Goal: Information Seeking & Learning: Understand process/instructions

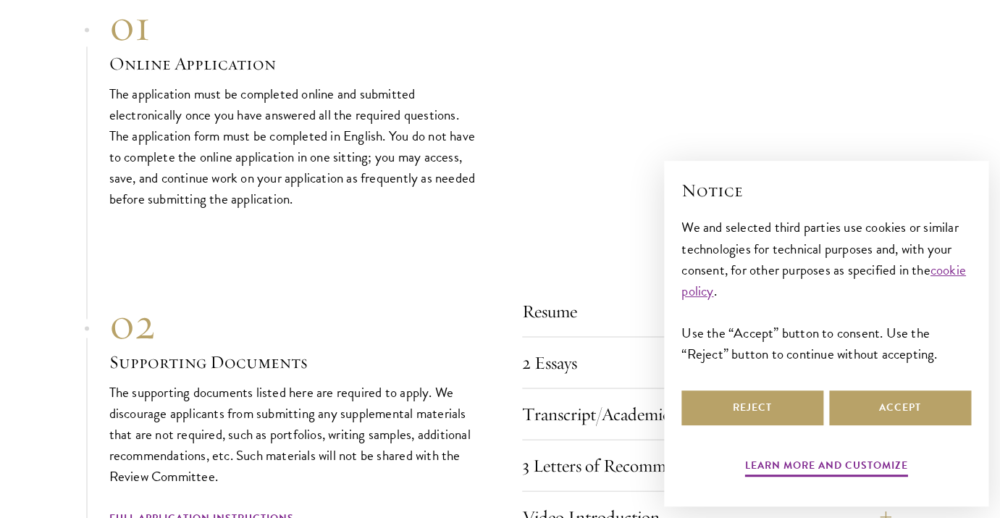
scroll to position [4700, 0]
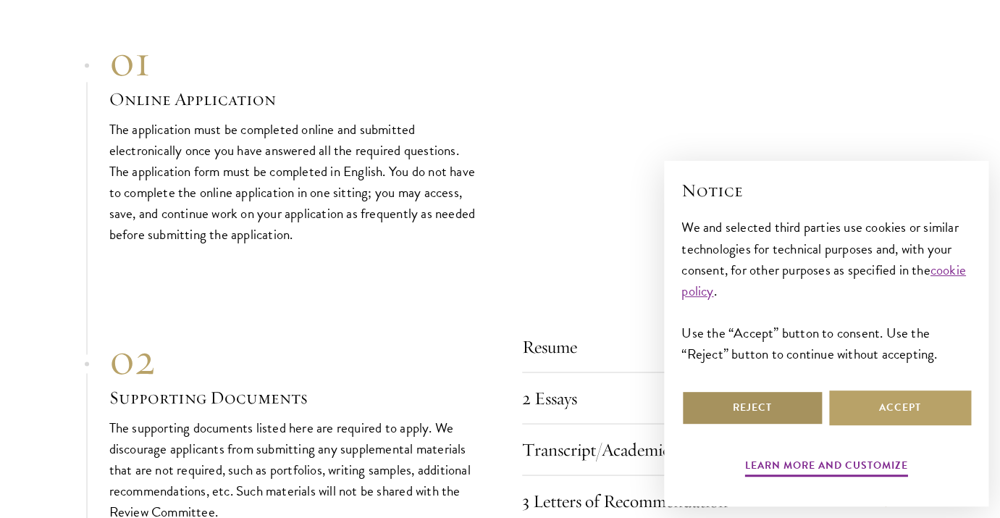
click at [812, 408] on button "Reject" at bounding box center [752, 407] width 142 height 35
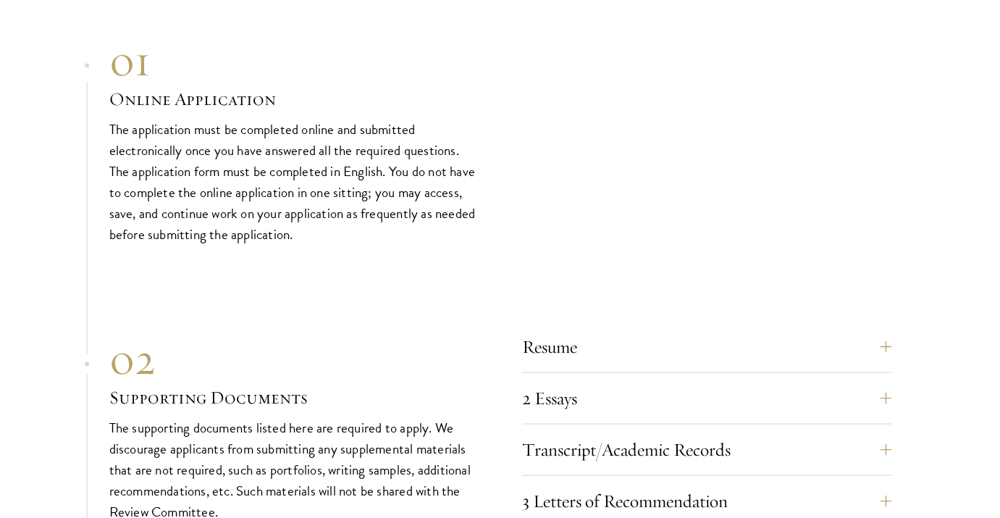
scroll to position [4924, 0]
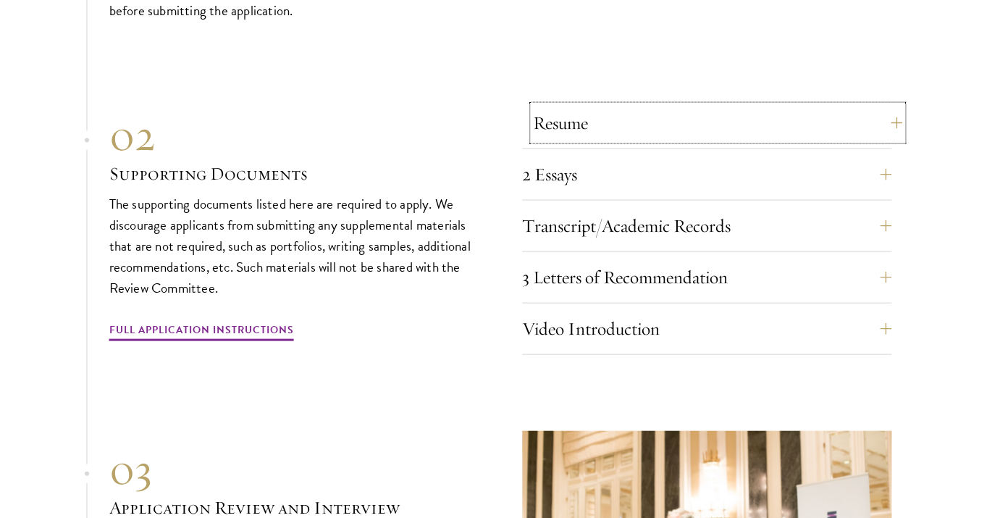
click at [882, 116] on button "Resume" at bounding box center [717, 122] width 369 height 35
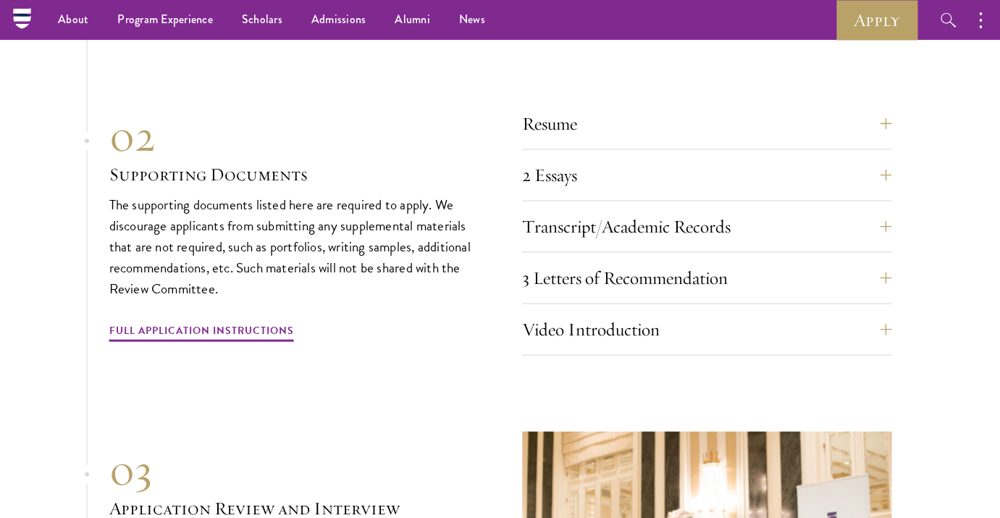
click at [898, 117] on section "01 Online Application 01 Online Application The application must be completed o…" at bounding box center [500, 260] width 1000 height 896
click at [883, 117] on button "Resume" at bounding box center [717, 123] width 369 height 35
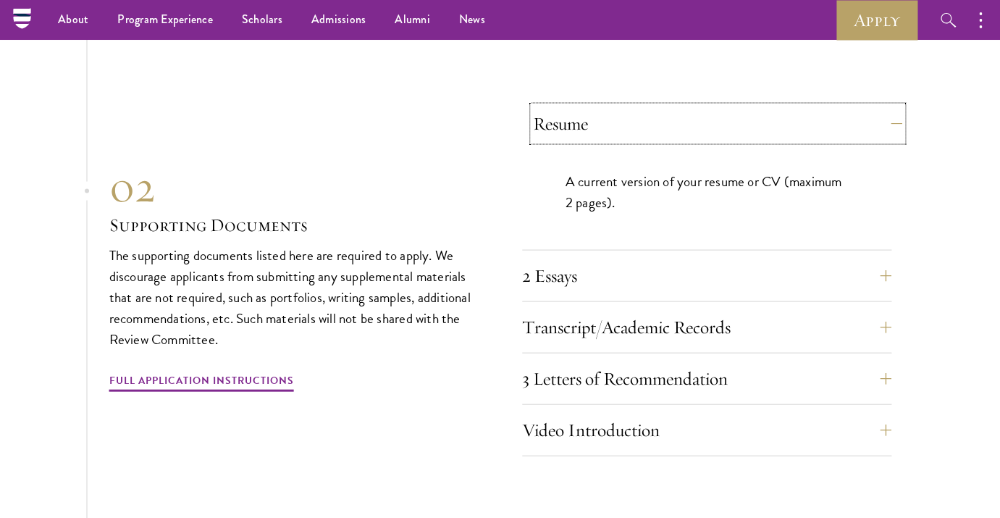
click at [894, 116] on button "Resume" at bounding box center [717, 123] width 369 height 35
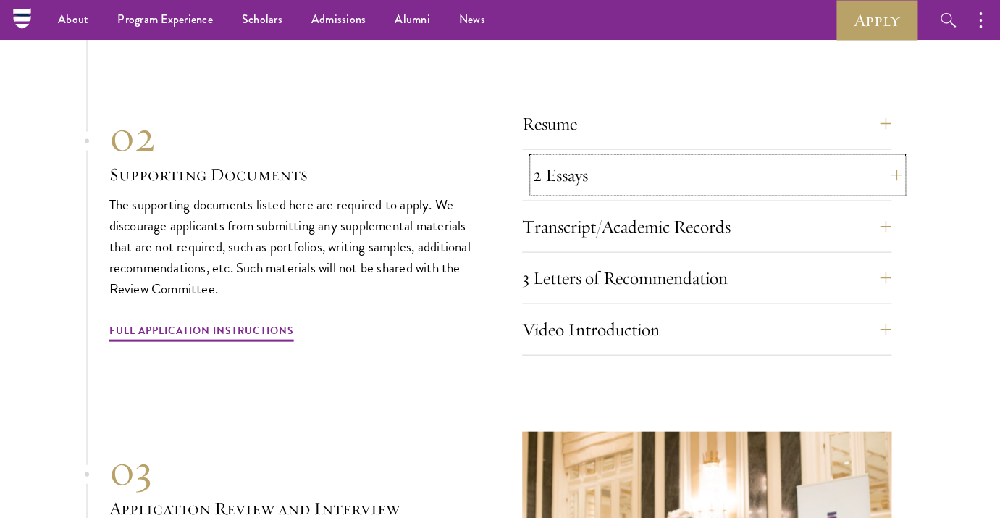
click at [881, 161] on button "2 Essays" at bounding box center [717, 174] width 369 height 35
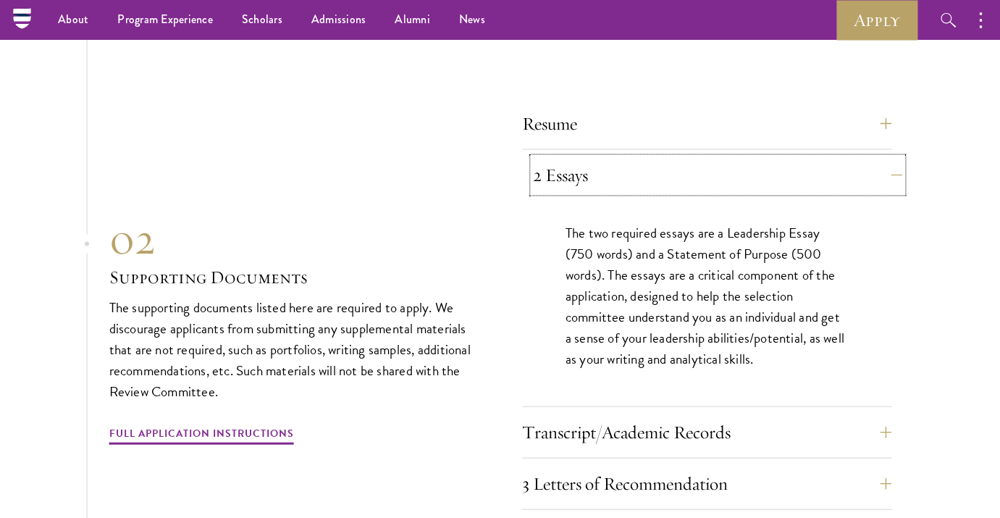
click at [890, 161] on button "2 Essays" at bounding box center [717, 174] width 369 height 35
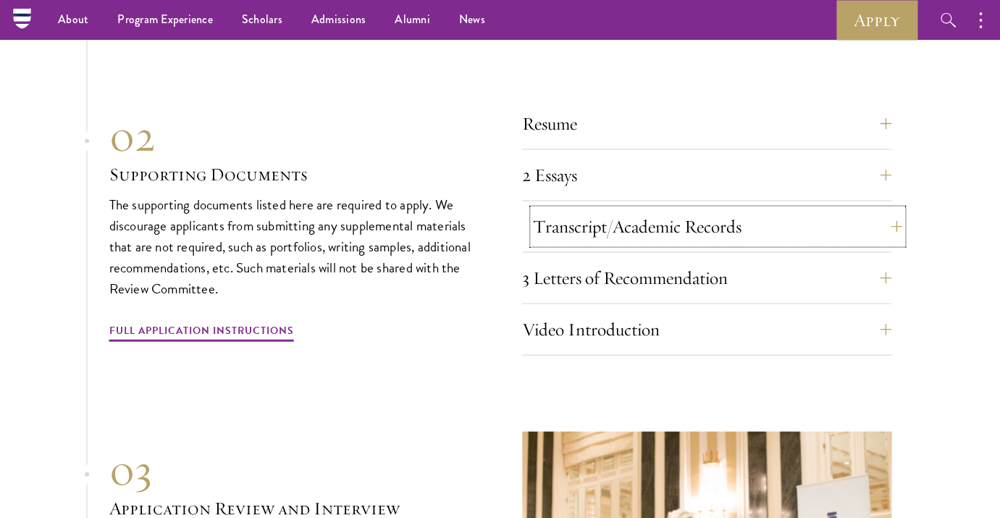
click at [884, 213] on button "Transcript/Academic Records" at bounding box center [717, 226] width 369 height 35
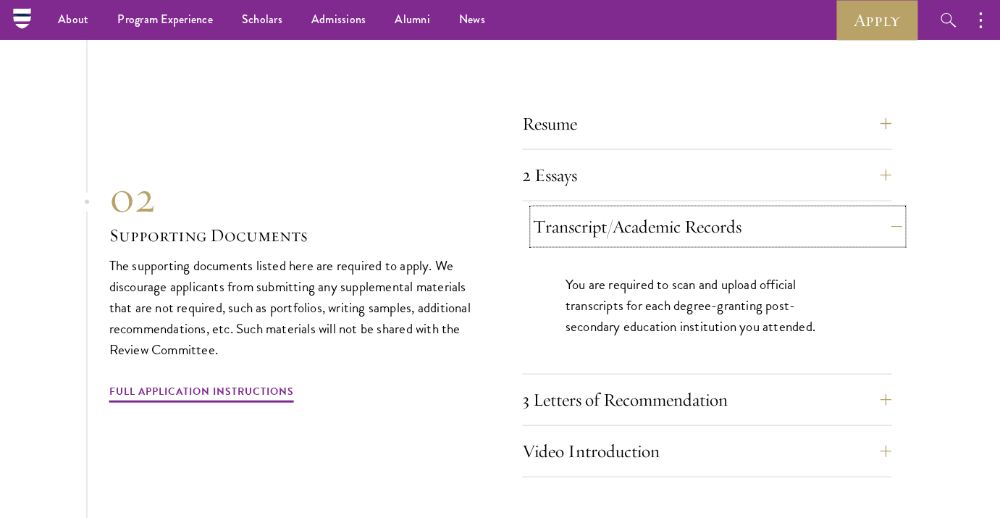
click at [884, 213] on button "Transcript/Academic Records" at bounding box center [717, 226] width 369 height 35
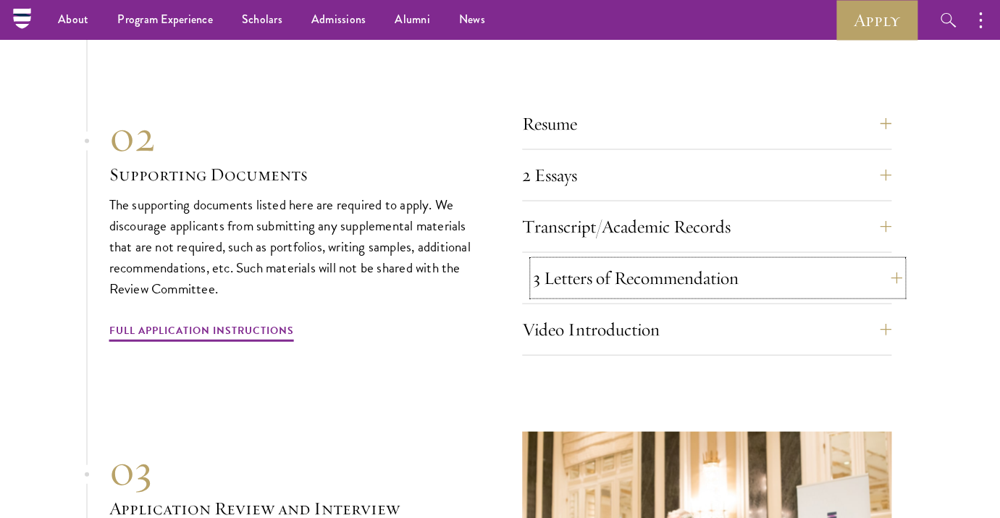
click at [878, 272] on button "3 Letters of Recommendation" at bounding box center [717, 277] width 369 height 35
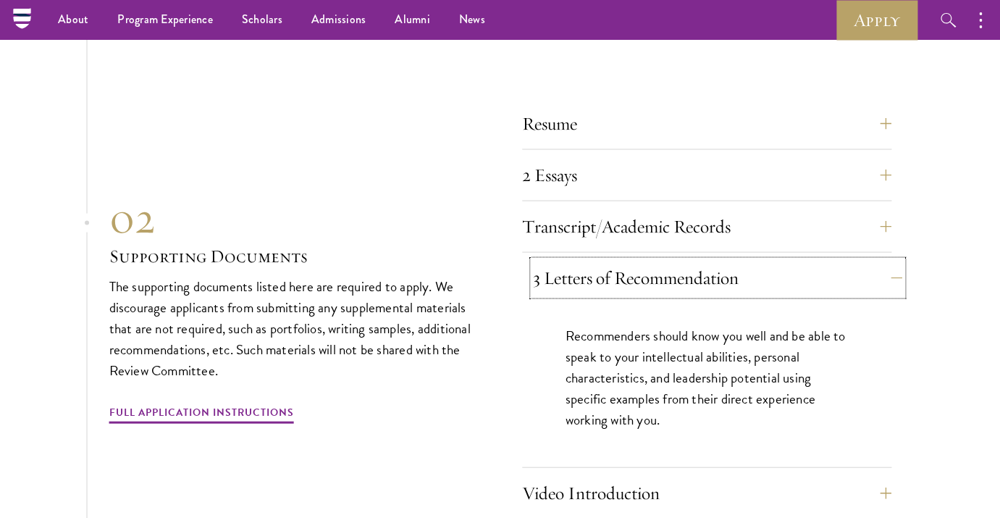
click at [878, 271] on button "3 Letters of Recommendation" at bounding box center [717, 277] width 369 height 35
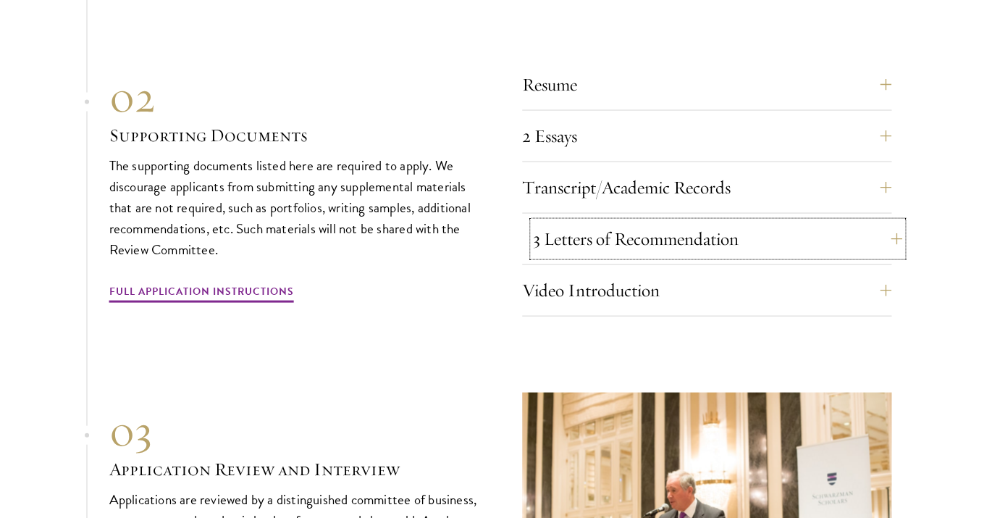
scroll to position [5012, 0]
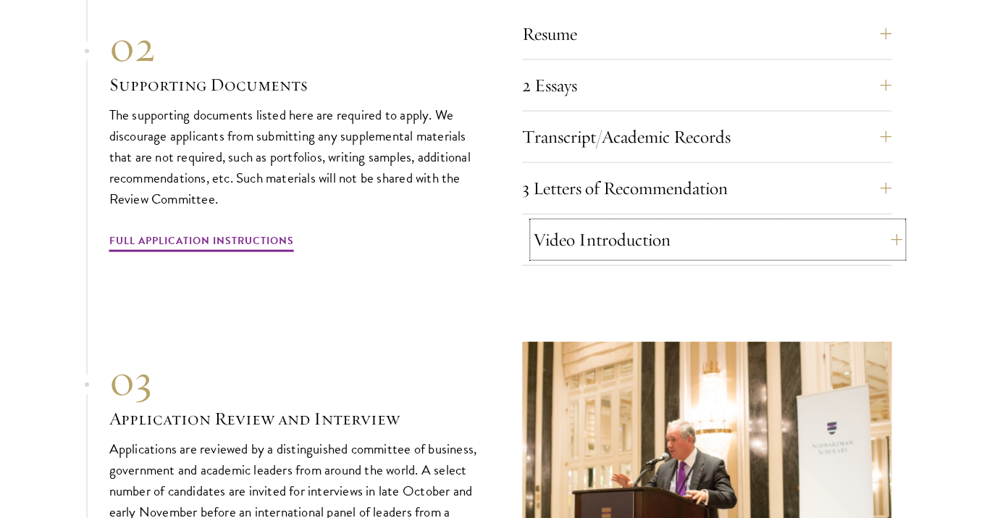
click at [886, 246] on button "Video Introduction" at bounding box center [717, 239] width 369 height 35
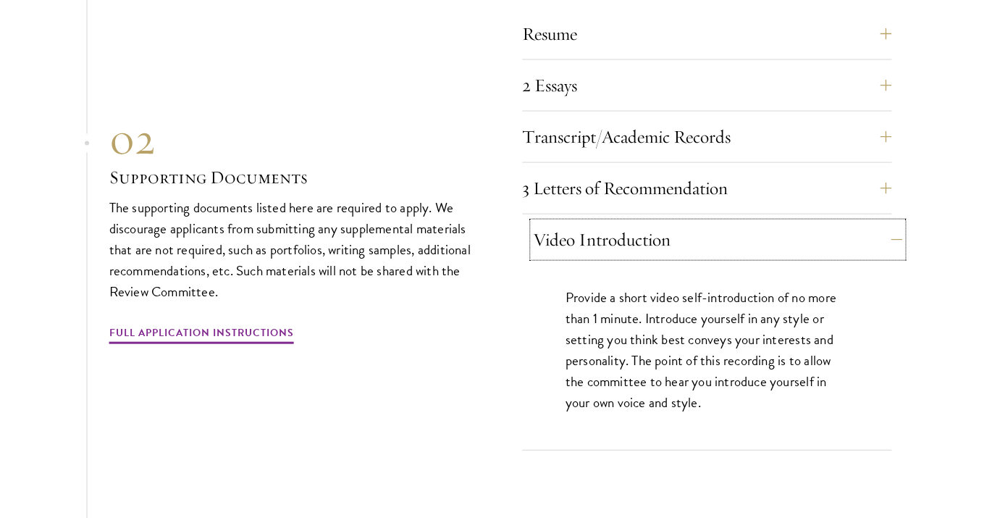
click at [886, 246] on button "Video Introduction" at bounding box center [717, 239] width 369 height 35
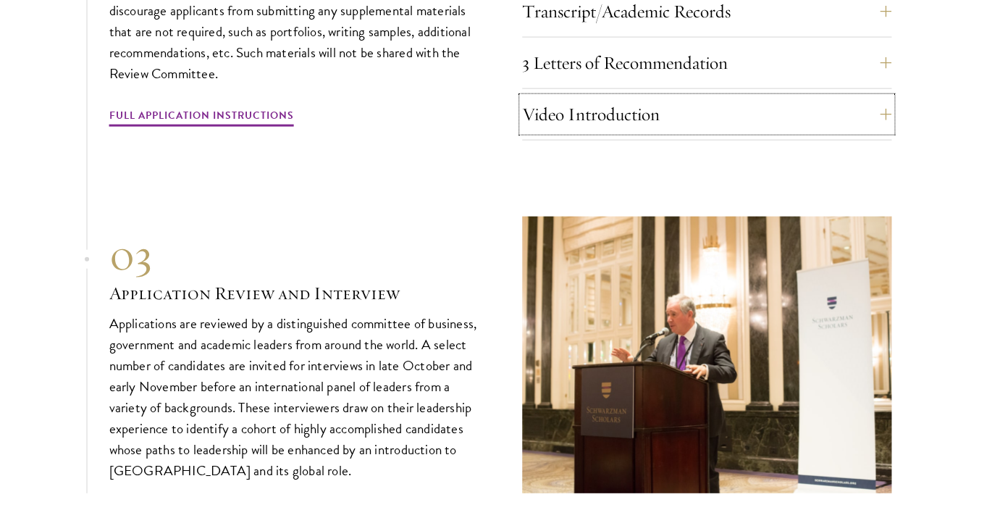
scroll to position [5310, 0]
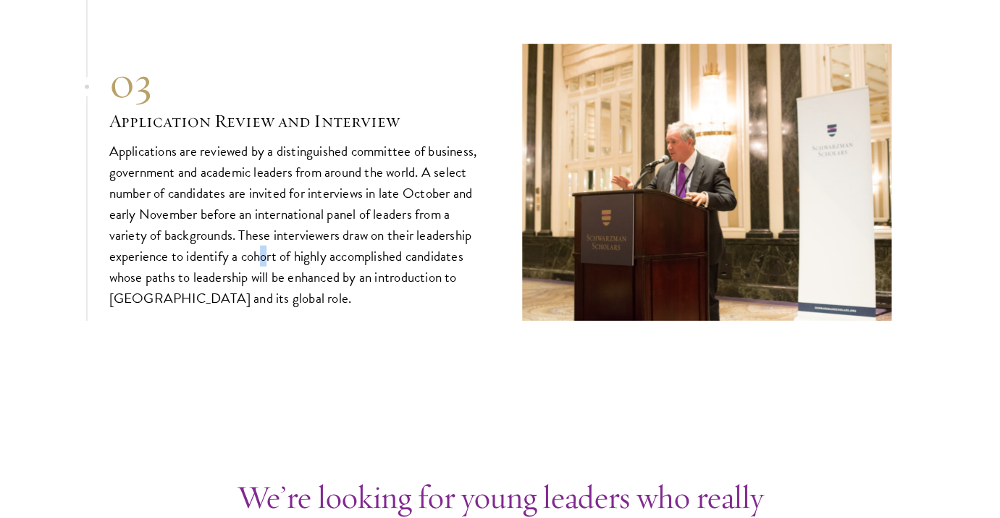
drag, startPoint x: 266, startPoint y: 251, endPoint x: 263, endPoint y: 242, distance: 10.1
click at [263, 242] on p "Applications are reviewed by a distinguished committee of business, government …" at bounding box center [293, 224] width 369 height 169
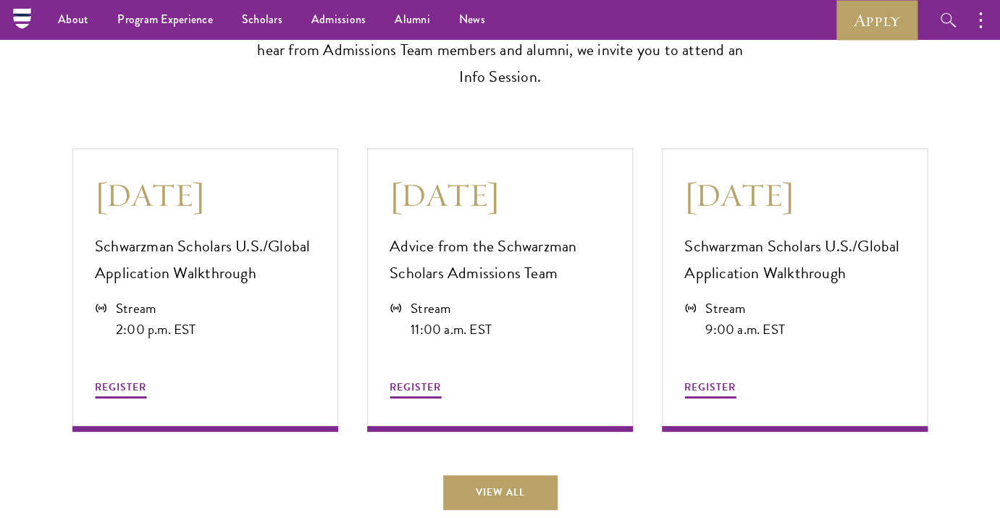
scroll to position [3255, 0]
